Goal: Task Accomplishment & Management: Complete application form

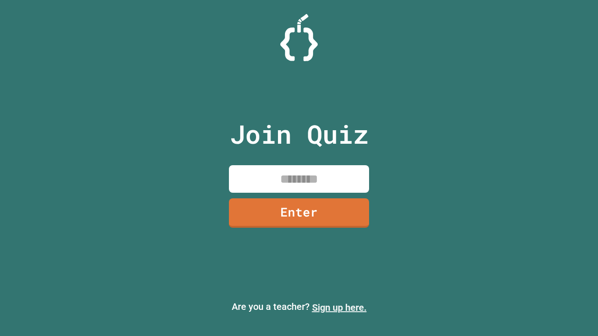
click at [339, 308] on link "Sign up here." at bounding box center [339, 307] width 55 height 11
